Goal: Task Accomplishment & Management: Use online tool/utility

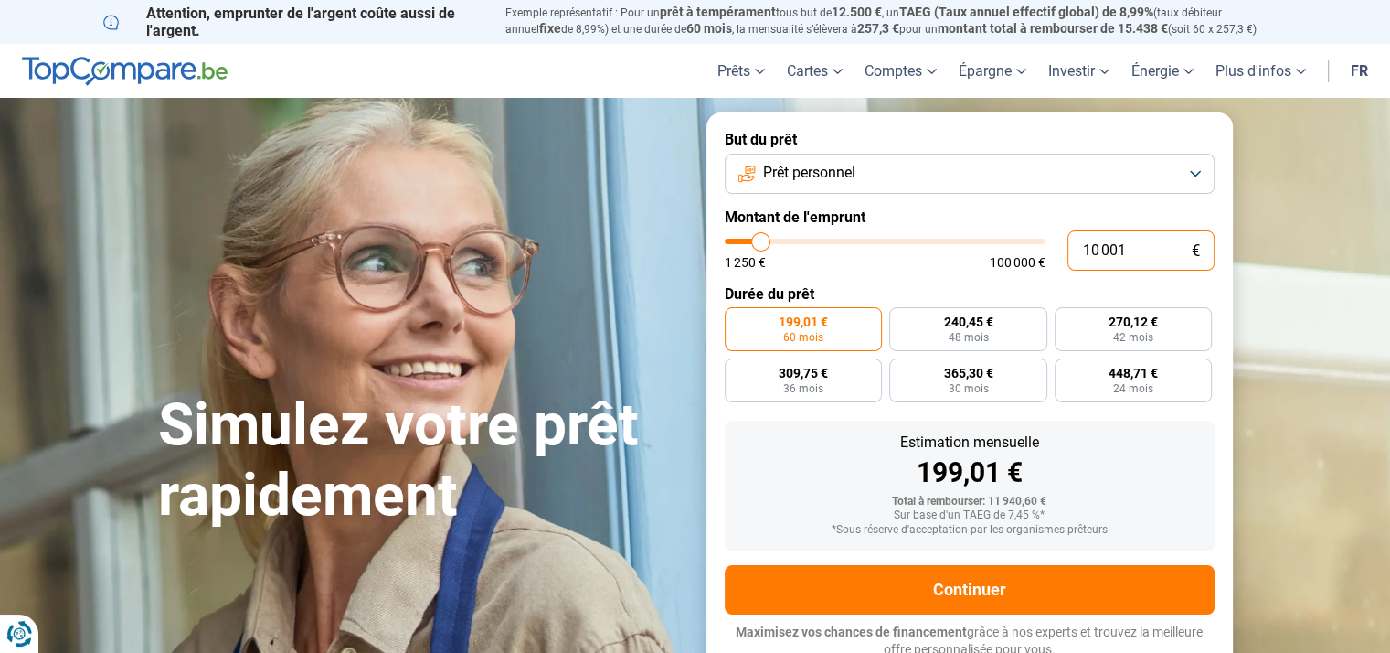
click at [1129, 250] on input "10 001" at bounding box center [1141, 250] width 147 height 40
drag, startPoint x: 1129, startPoint y: 250, endPoint x: 1104, endPoint y: 247, distance: 25.0
click at [1104, 247] on input "10 001" at bounding box center [1141, 250] width 147 height 40
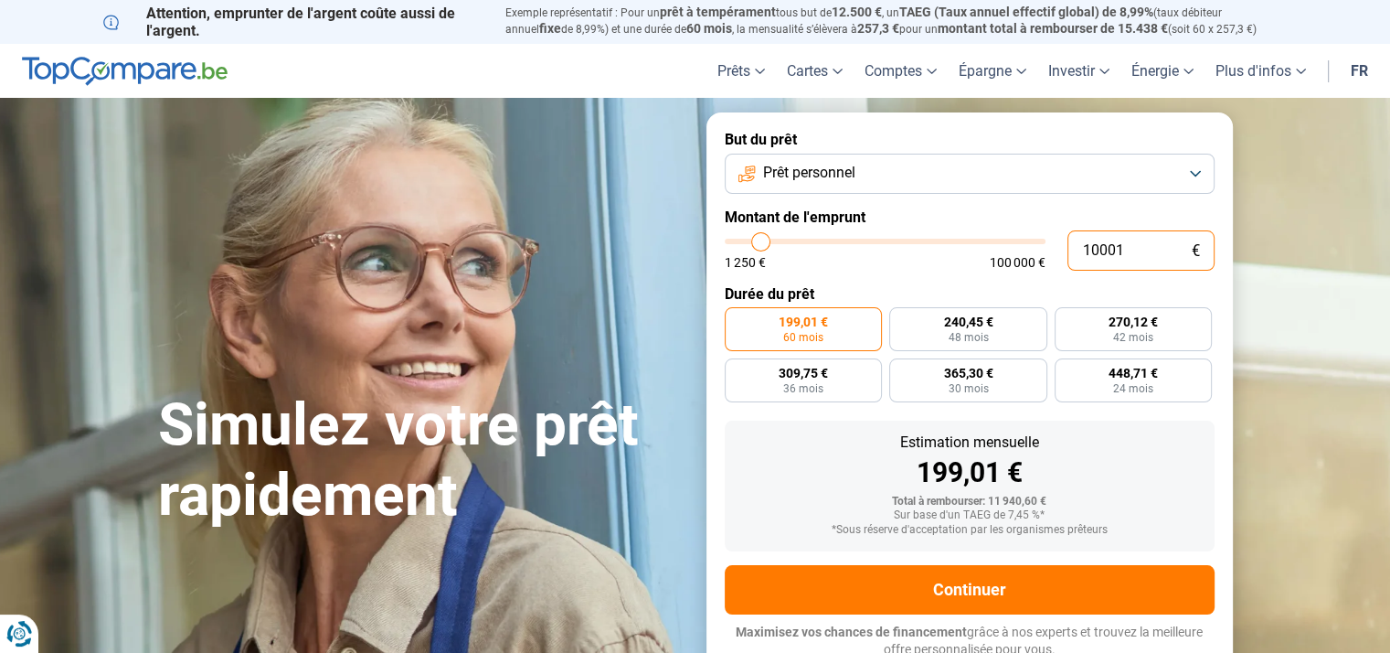
type input "1 001"
type input "1250"
type input "100"
type input "1250"
type input "10"
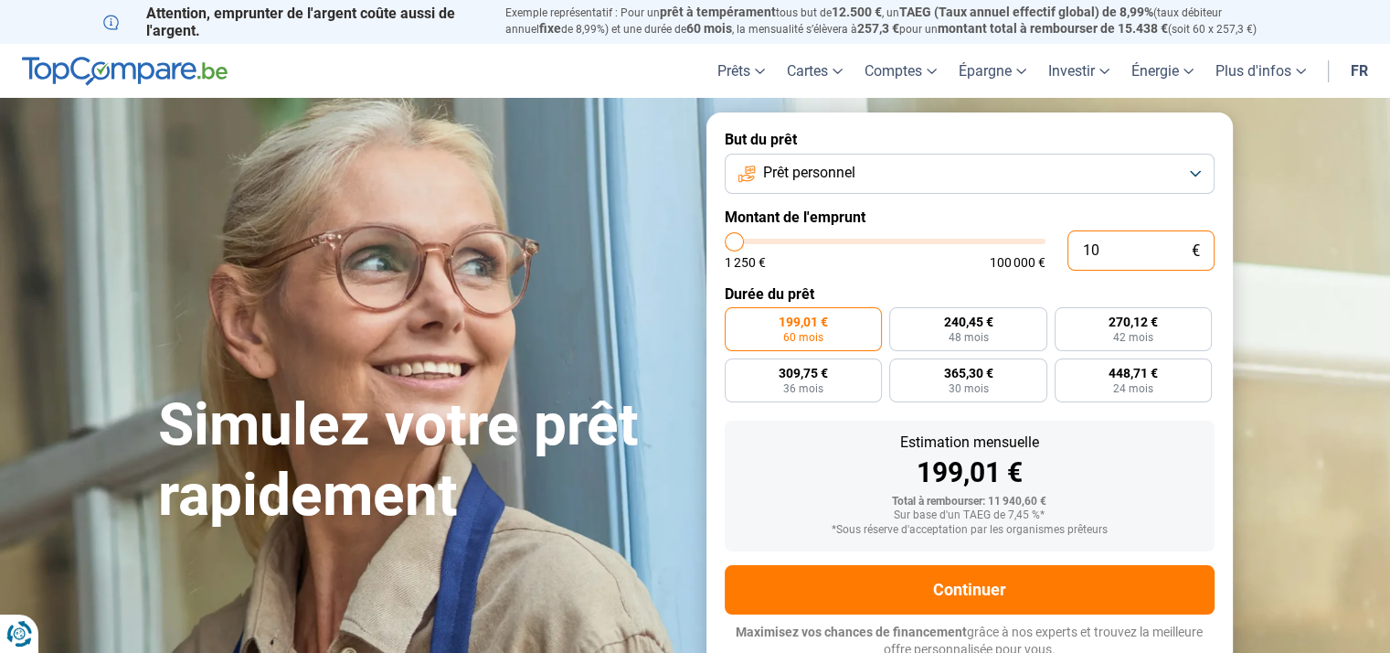
type input "1250"
type input "1"
type input "1250"
type input "0"
type input "1250"
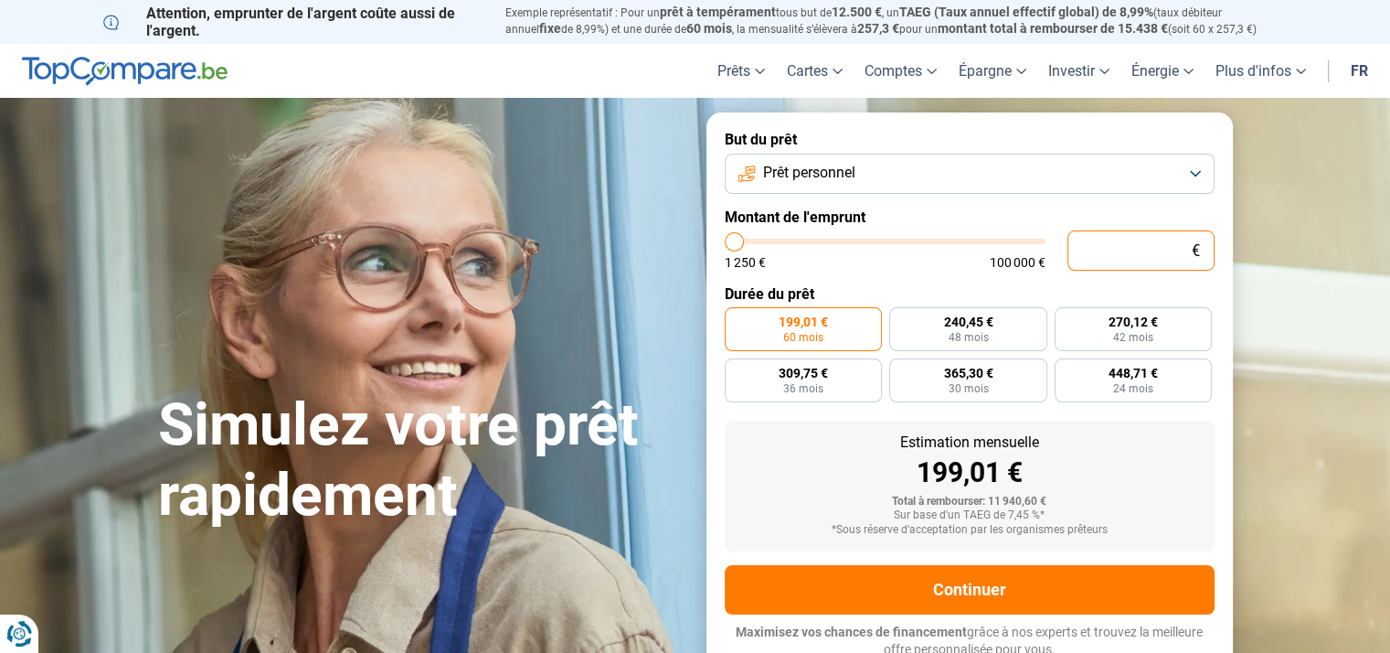
type input "2"
type input "1250"
type input "25"
type input "1250"
type input "250"
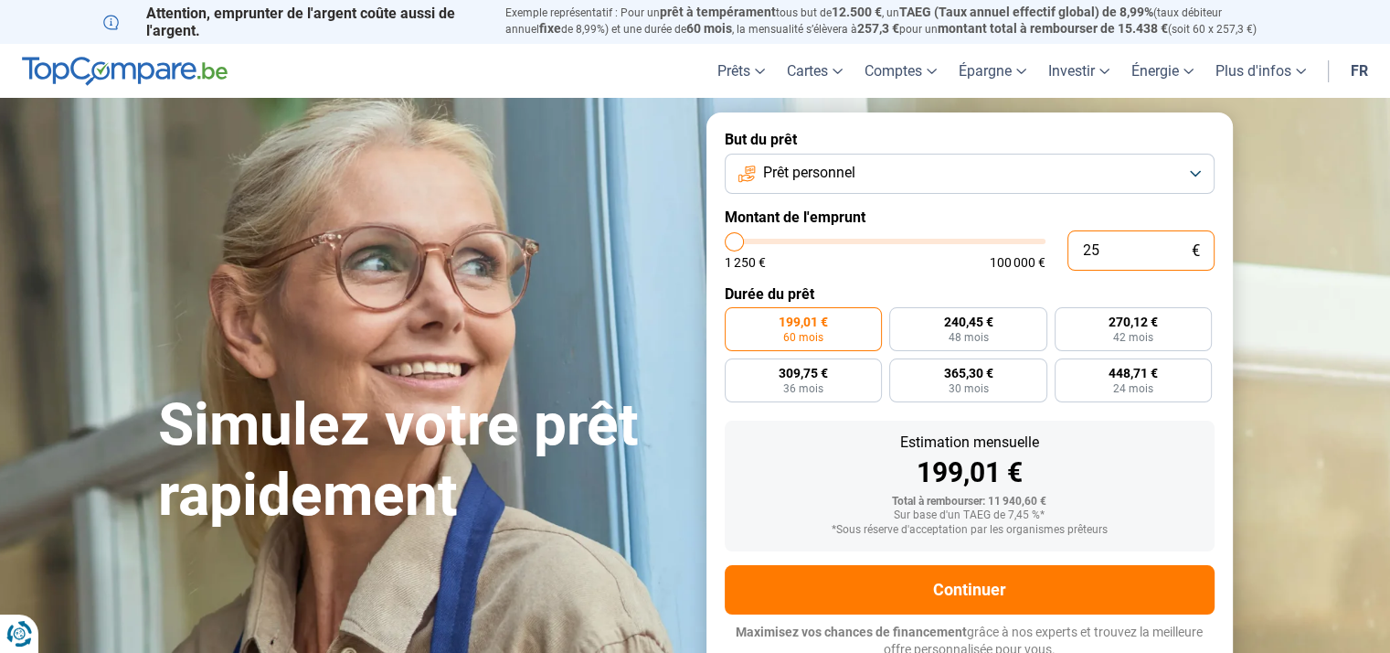
type input "1250"
type input "2 500"
type input "2500"
radio input "true"
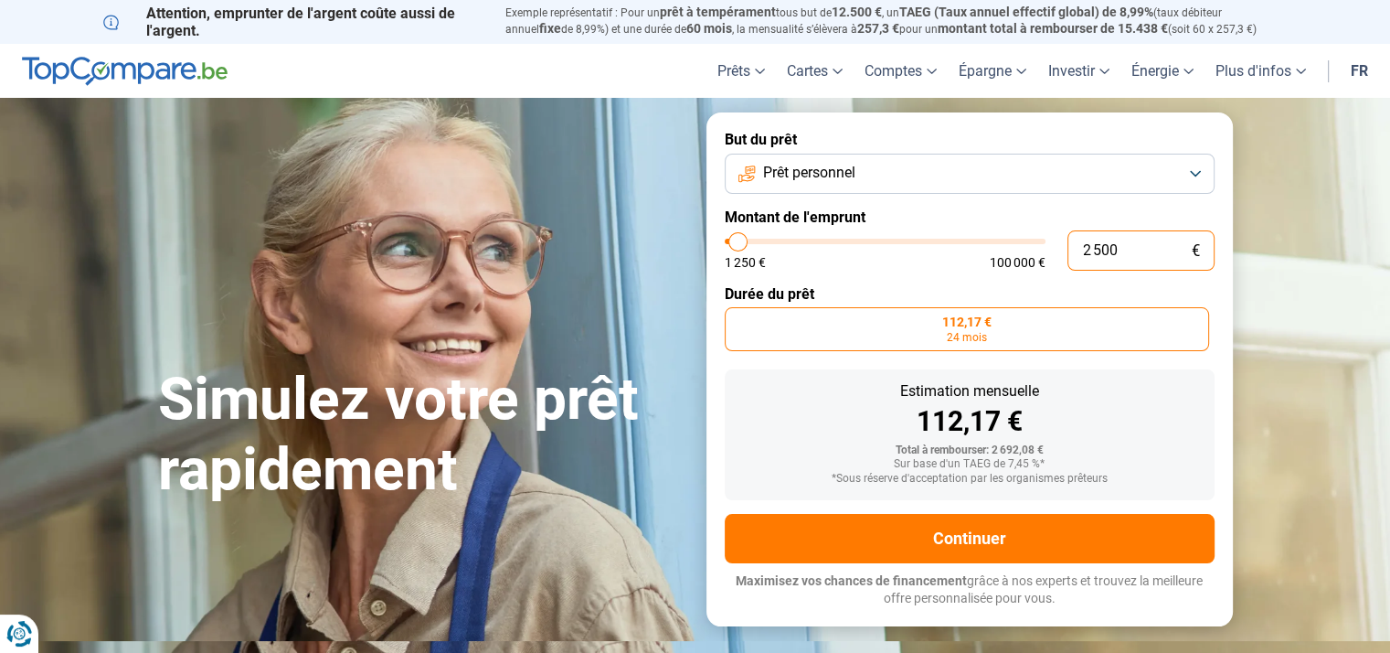
type input "250"
type input "1250"
type input "25"
type input "1250"
type input "2"
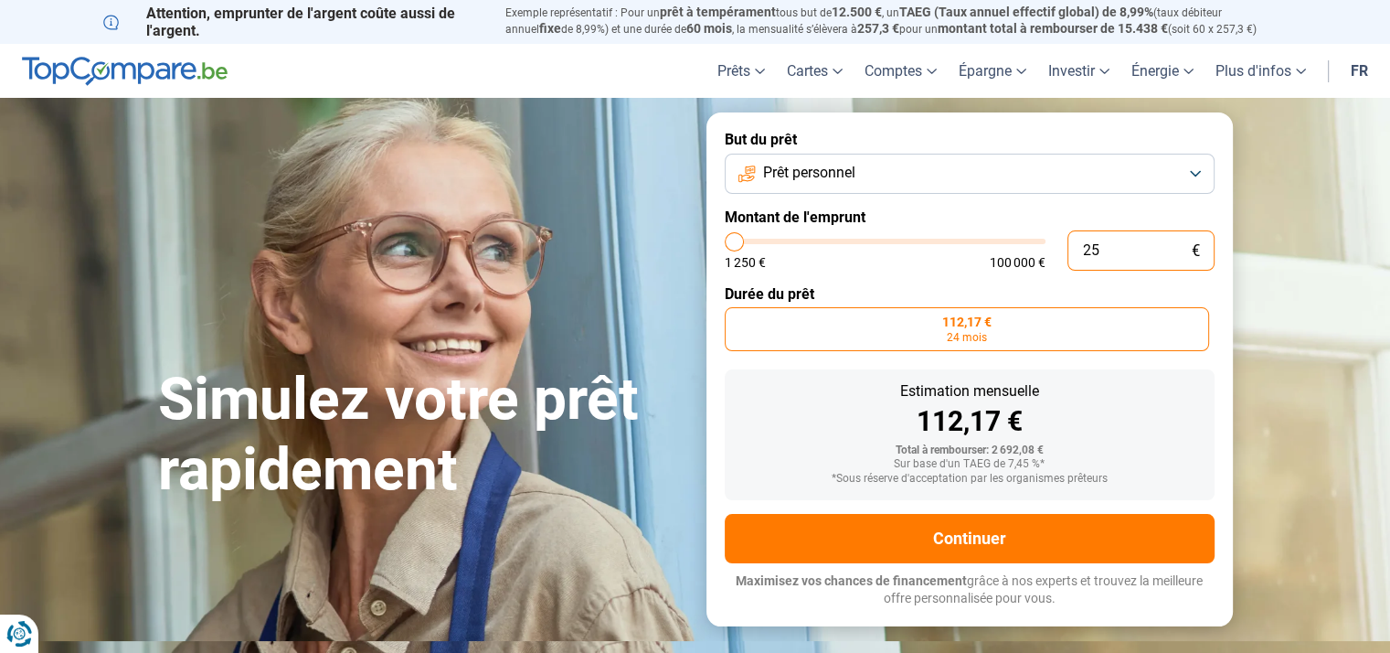
type input "1250"
type input "20"
type input "1250"
type input "200"
type input "1250"
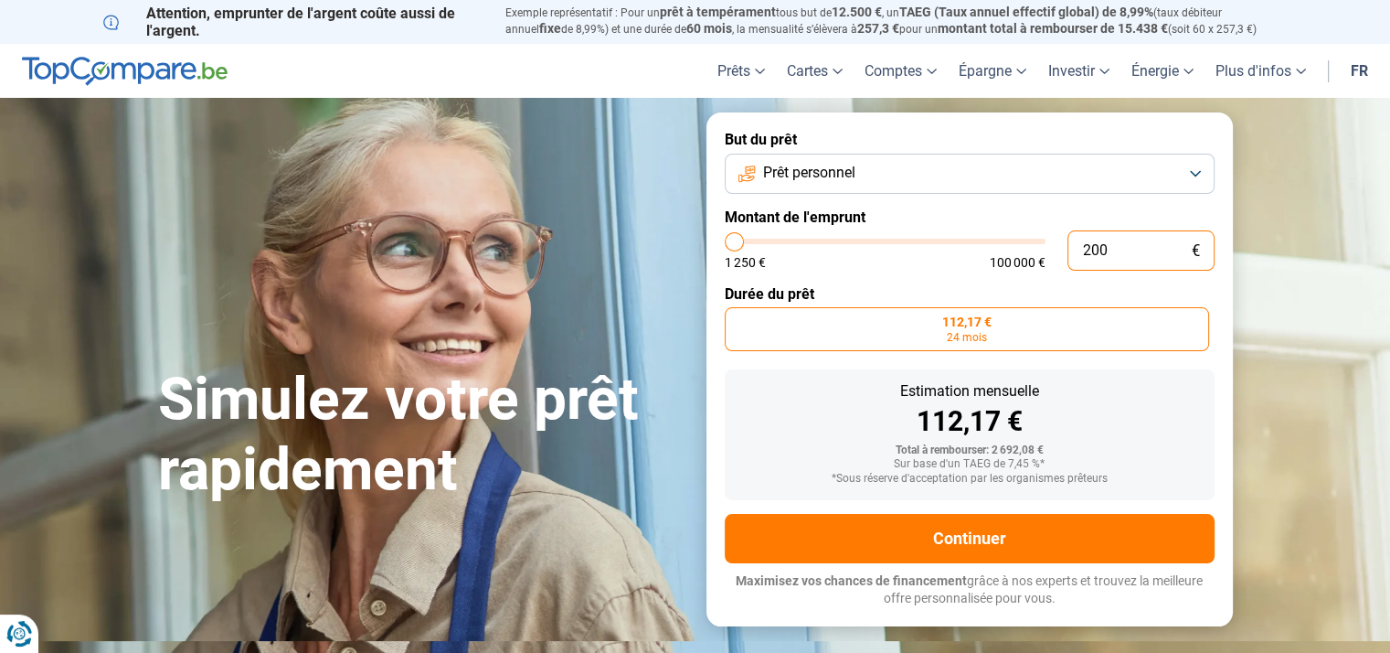
type input "2 000"
type input "2000"
